Goal: Information Seeking & Learning: Check status

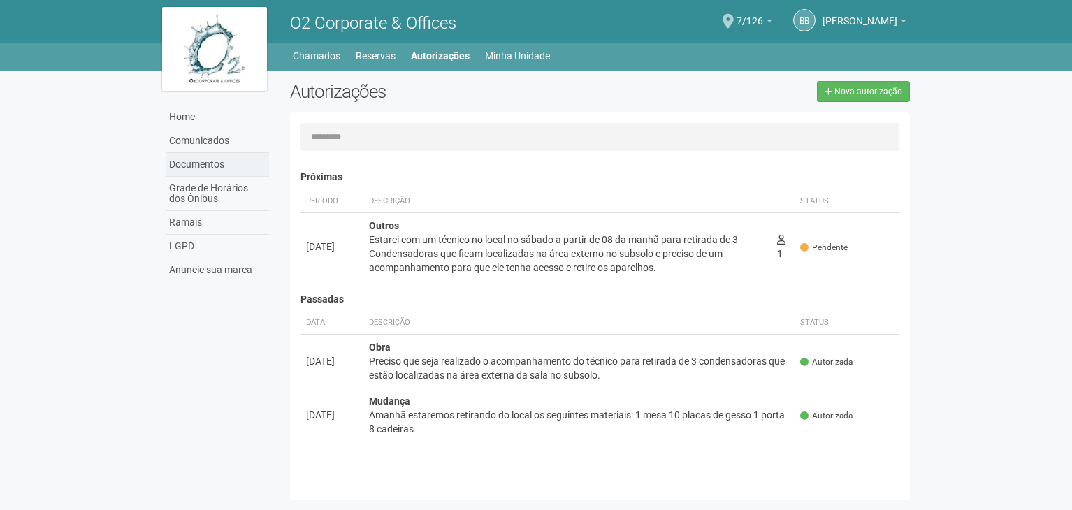
scroll to position [22, 0]
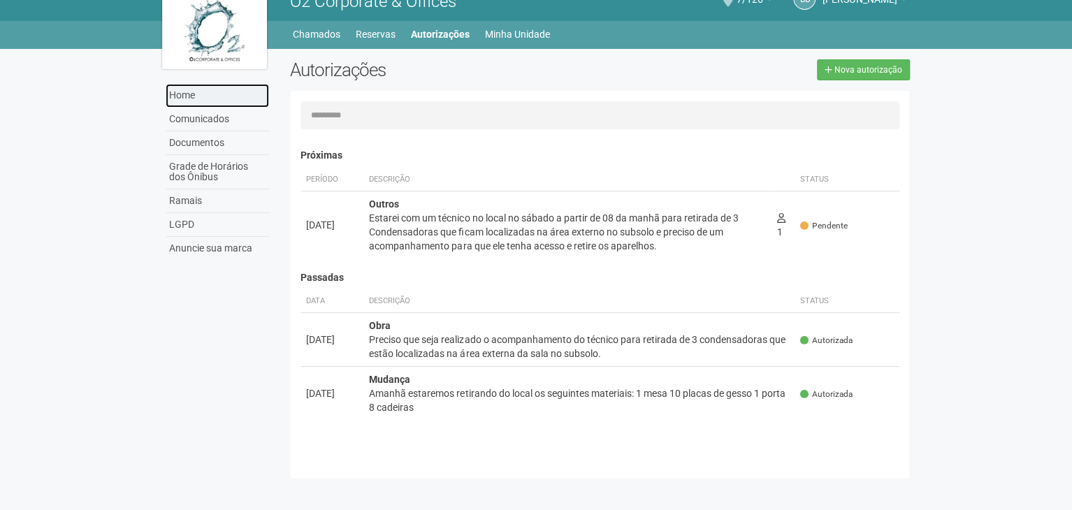
click at [181, 98] on link "Home" at bounding box center [217, 96] width 103 height 24
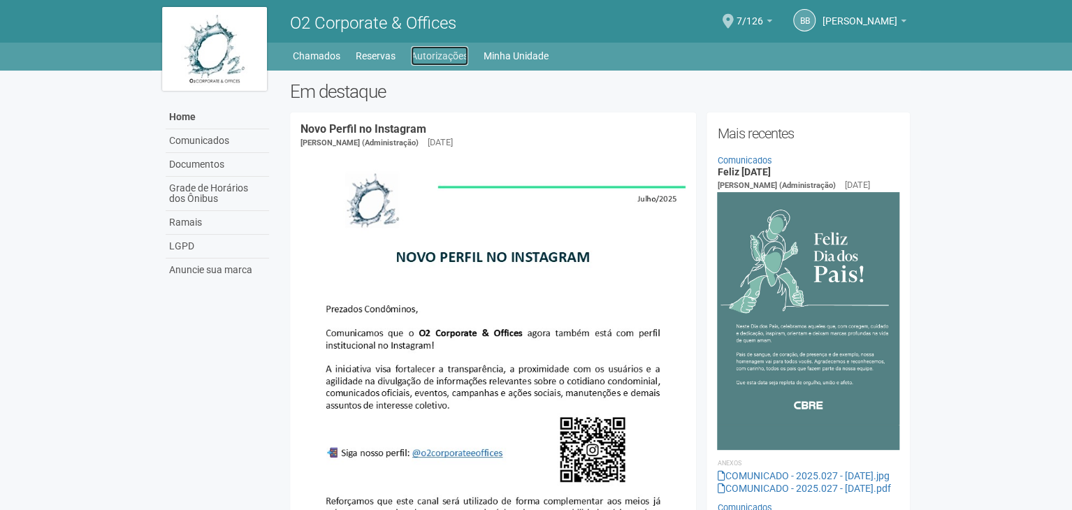
click at [442, 57] on link "Autorizações" at bounding box center [439, 56] width 57 height 20
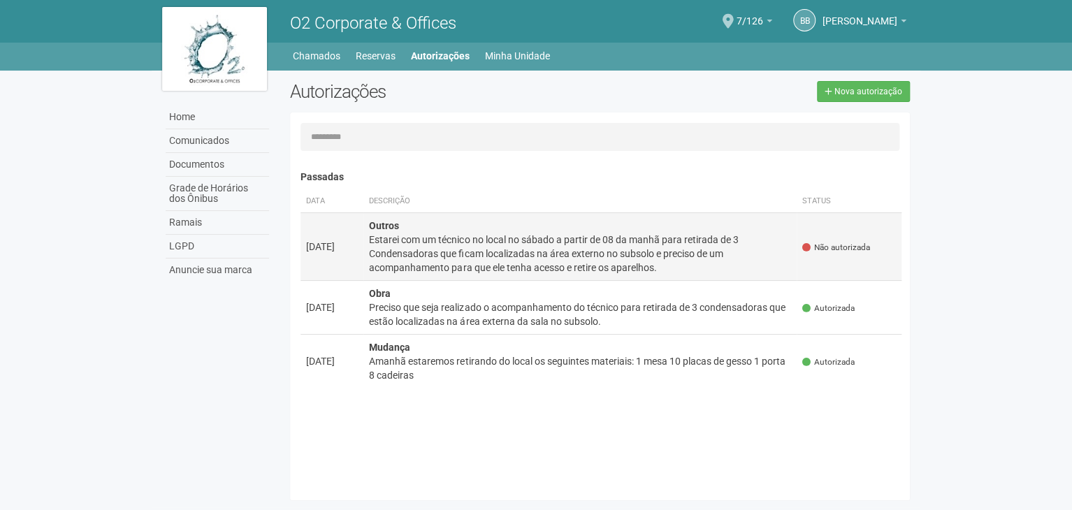
click at [579, 248] on div "Estarei com um técnico no local no sábado a partir de 08 da manhã para retirada…" at bounding box center [580, 254] width 422 height 42
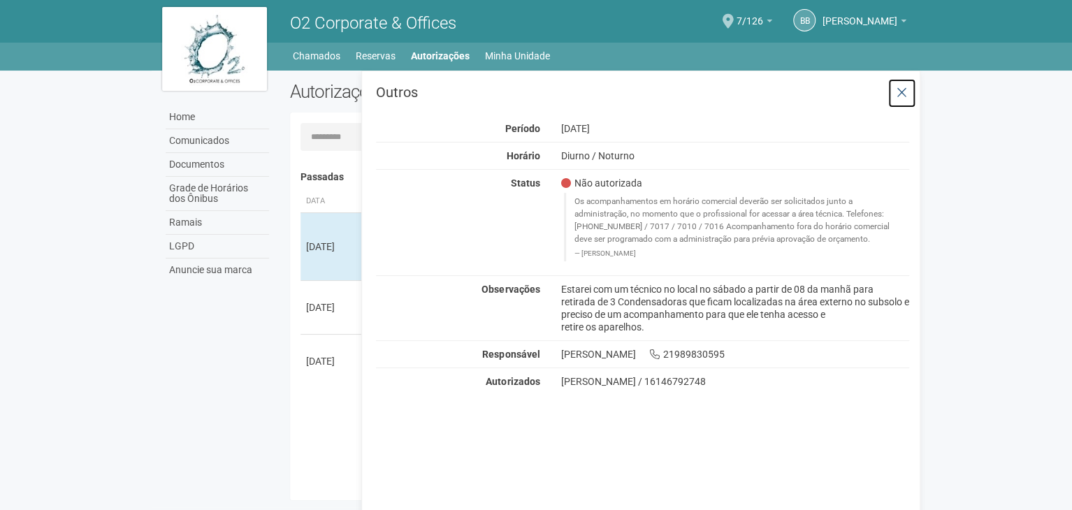
click at [903, 93] on icon at bounding box center [902, 93] width 10 height 14
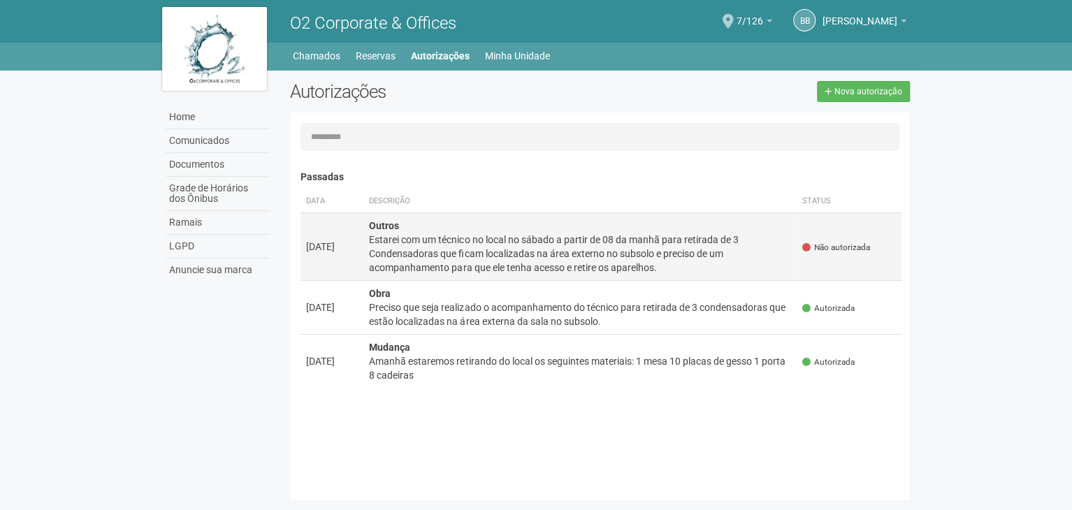
click at [724, 254] on div "Estarei com um técnico no local no sábado a partir de 08 da manhã para retirada…" at bounding box center [580, 254] width 422 height 42
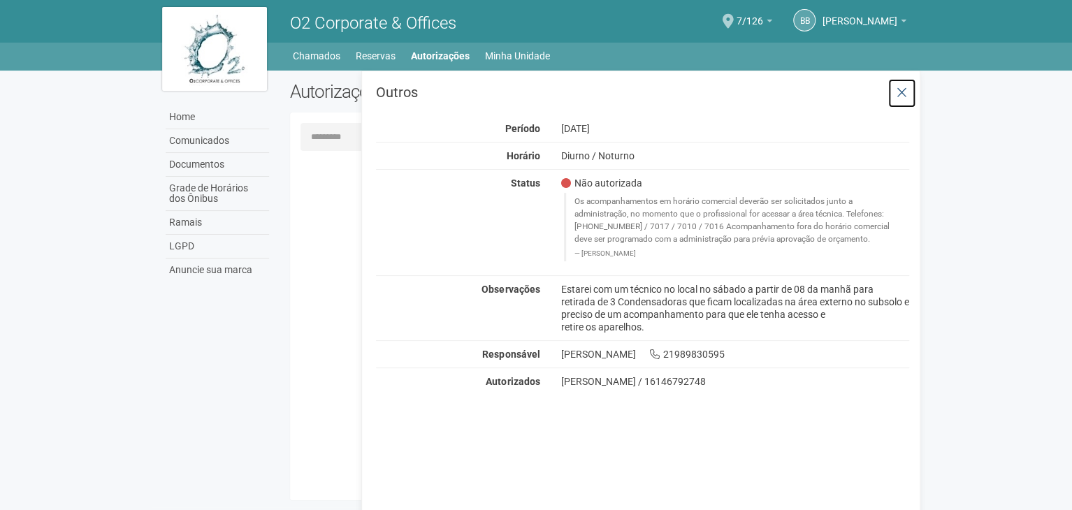
click at [906, 96] on icon at bounding box center [902, 93] width 10 height 14
